Goal: Task Accomplishment & Management: Complete application form

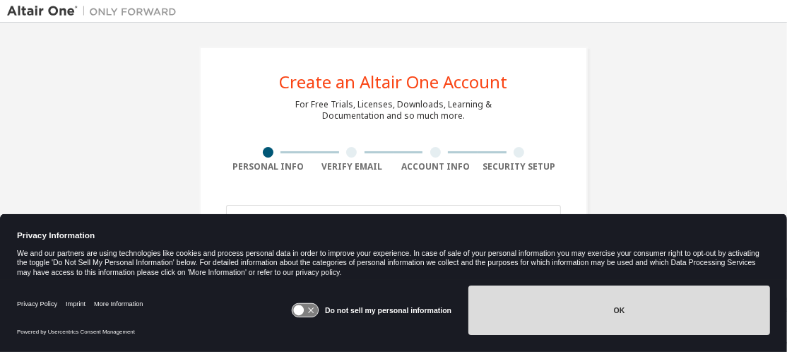
click at [627, 327] on button "OK" at bounding box center [619, 309] width 302 height 49
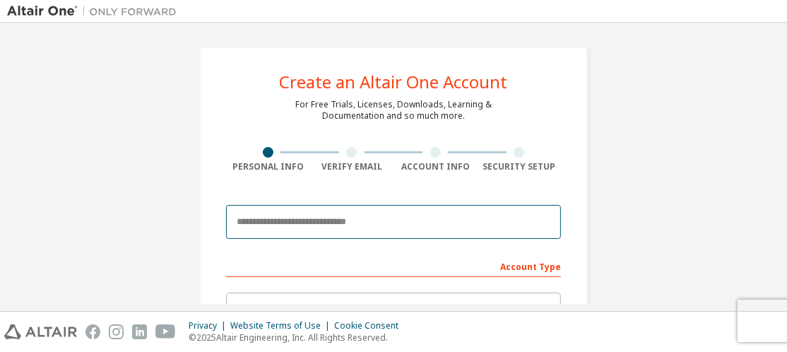
click at [236, 222] on input "email" at bounding box center [393, 222] width 335 height 34
type input "**********"
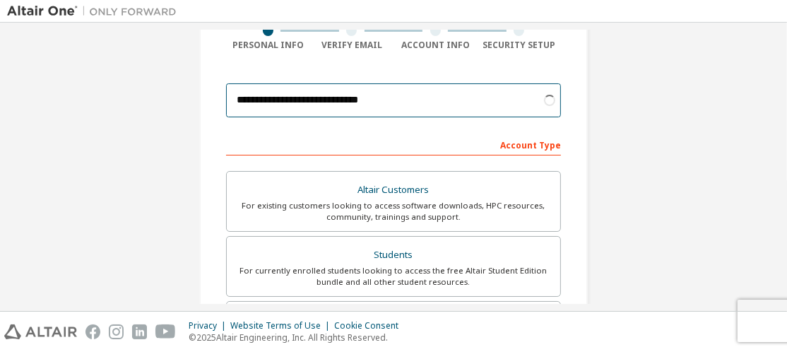
scroll to position [141, 0]
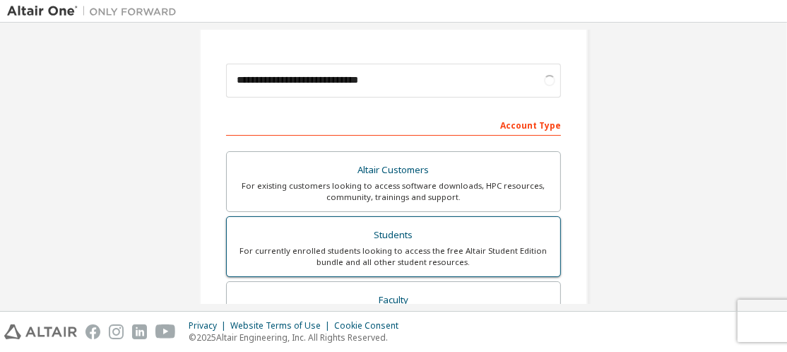
click at [360, 254] on div "For currently enrolled students looking to access the free Altair Student Editi…" at bounding box center [393, 256] width 317 height 23
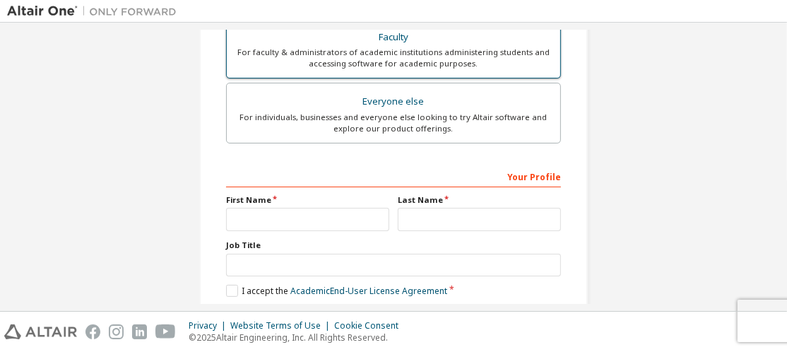
scroll to position [424, 0]
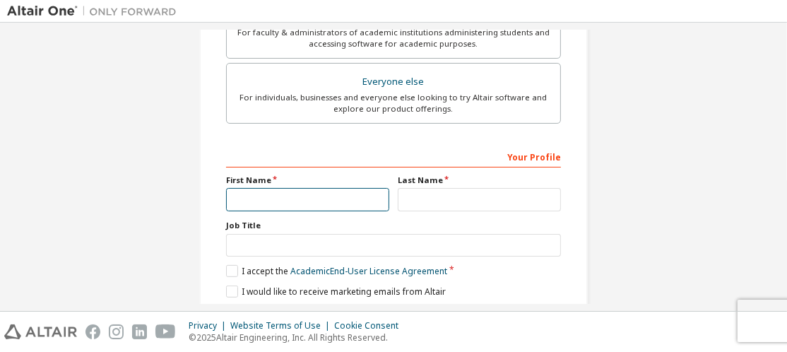
click at [271, 192] on input "text" at bounding box center [307, 199] width 163 height 23
type input "*******"
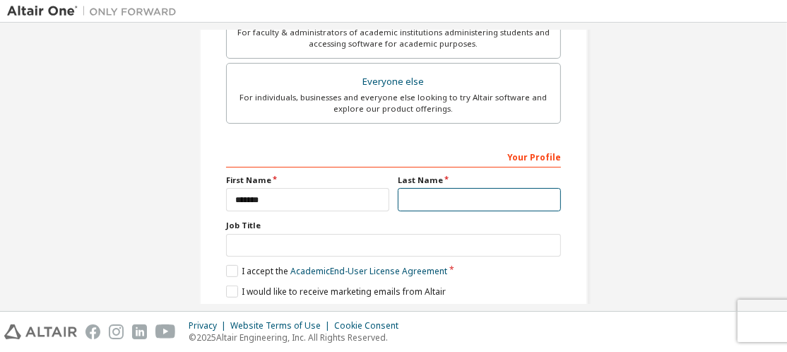
click at [442, 201] on input "text" at bounding box center [479, 199] width 163 height 23
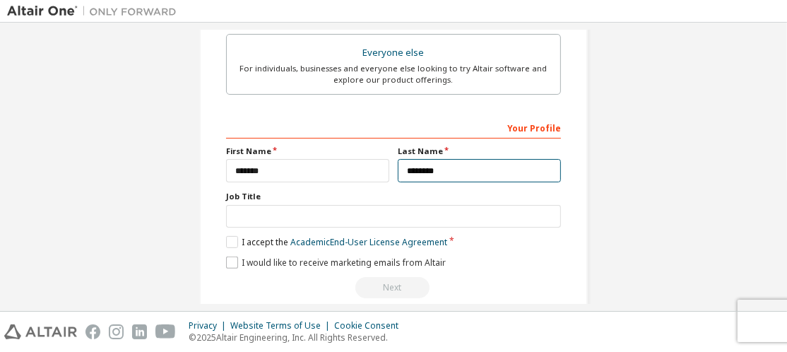
scroll to position [468, 0]
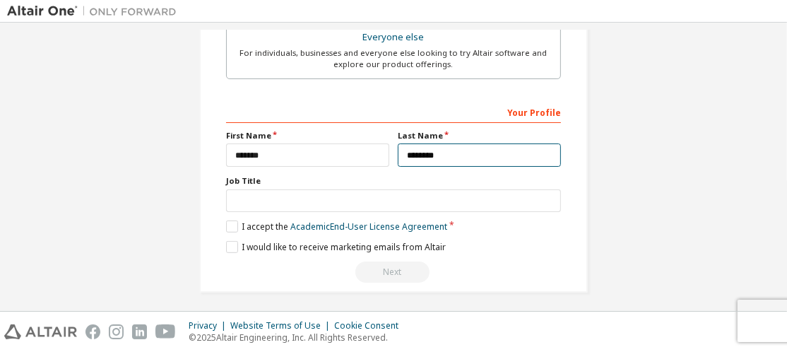
type input "********"
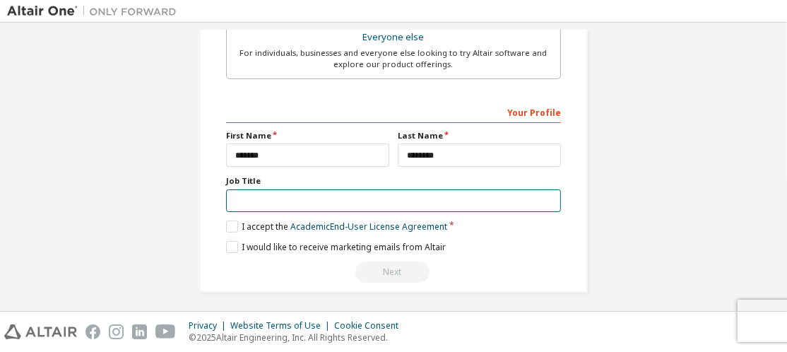
click at [235, 193] on input "text" at bounding box center [393, 200] width 335 height 23
type input "*******"
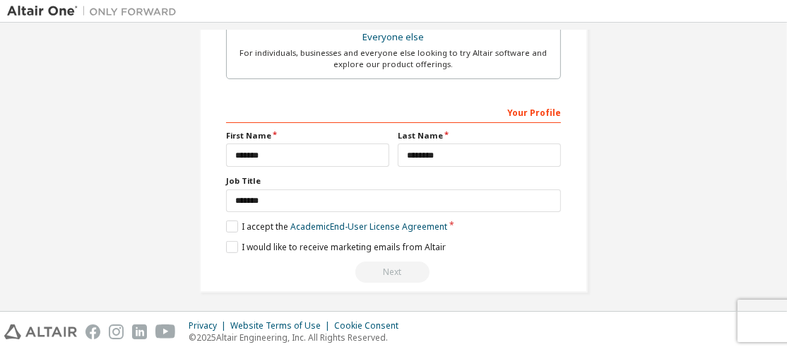
click at [230, 225] on label "I accept the Academic End-User License Agreement" at bounding box center [336, 226] width 221 height 12
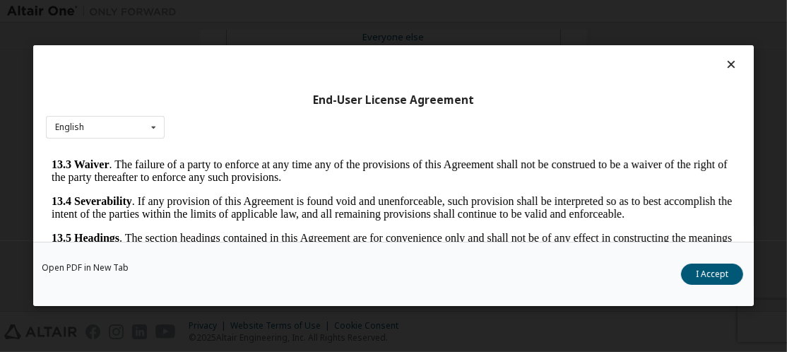
scroll to position [2555, 0]
click at [716, 279] on button "I Accept" at bounding box center [712, 274] width 62 height 21
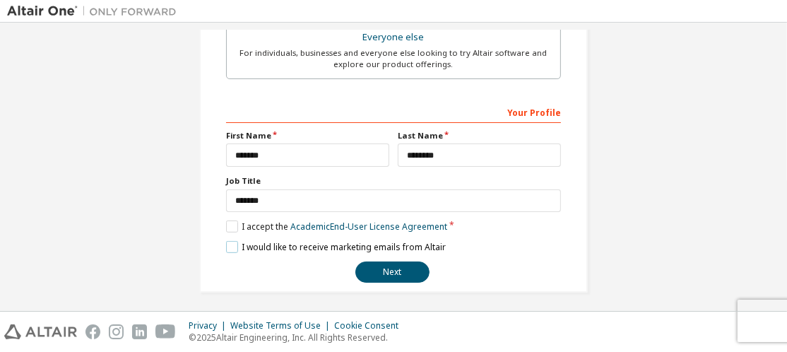
click at [245, 241] on label "I would like to receive marketing emails from Altair" at bounding box center [336, 247] width 220 height 12
click at [371, 268] on button "Next" at bounding box center [392, 271] width 74 height 21
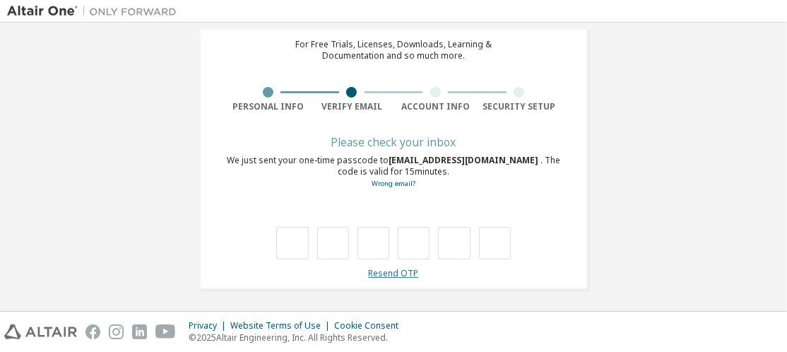
type input "*"
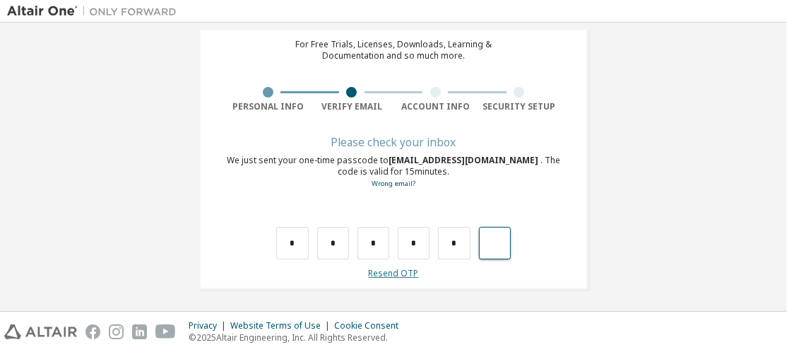
type input "*"
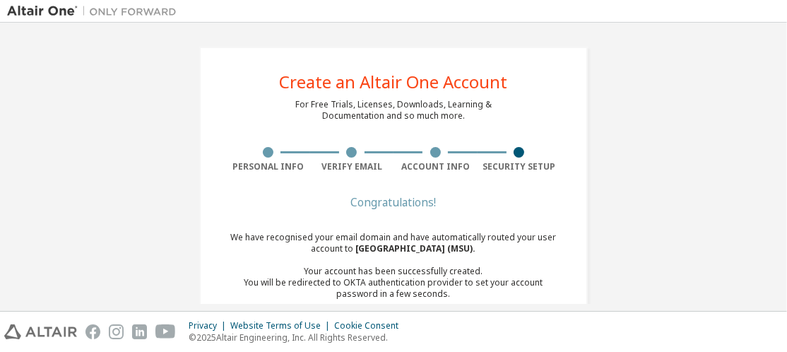
scroll to position [61, 0]
